Goal: Information Seeking & Learning: Learn about a topic

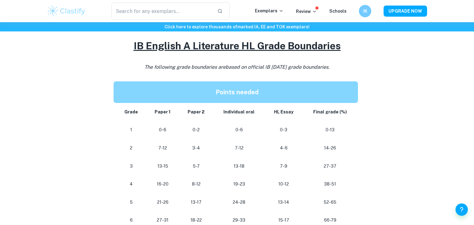
scroll to position [275, 0]
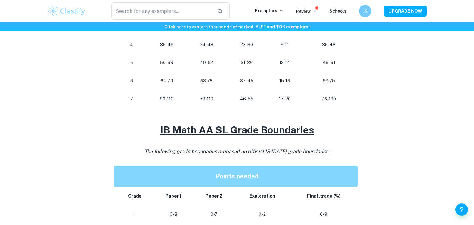
scroll to position [408, 0]
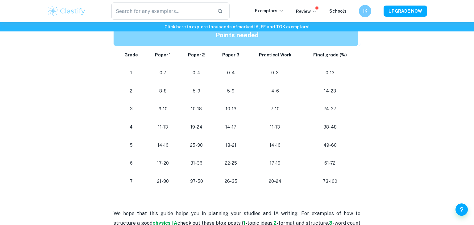
scroll to position [563, 0]
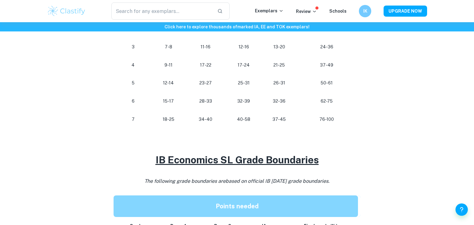
scroll to position [388, 0]
drag, startPoint x: 319, startPoint y: 118, endPoint x: 338, endPoint y: 120, distance: 19.3
click at [338, 120] on p "76-100" at bounding box center [327, 120] width 53 height 8
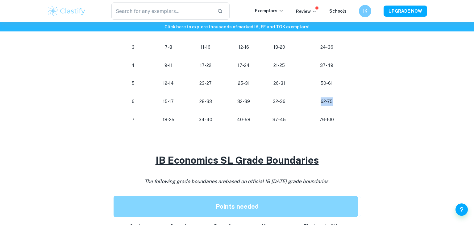
drag, startPoint x: 338, startPoint y: 103, endPoint x: 310, endPoint y: 101, distance: 27.9
click at [310, 101] on p "62-75" at bounding box center [327, 102] width 53 height 8
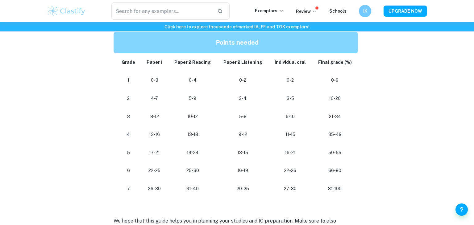
scroll to position [571, 0]
